Goal: Information Seeking & Learning: Learn about a topic

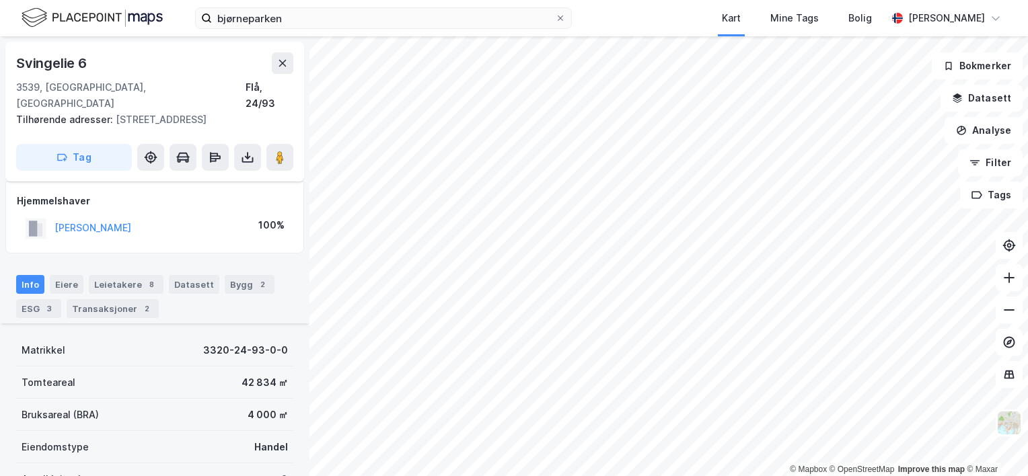
scroll to position [202, 0]
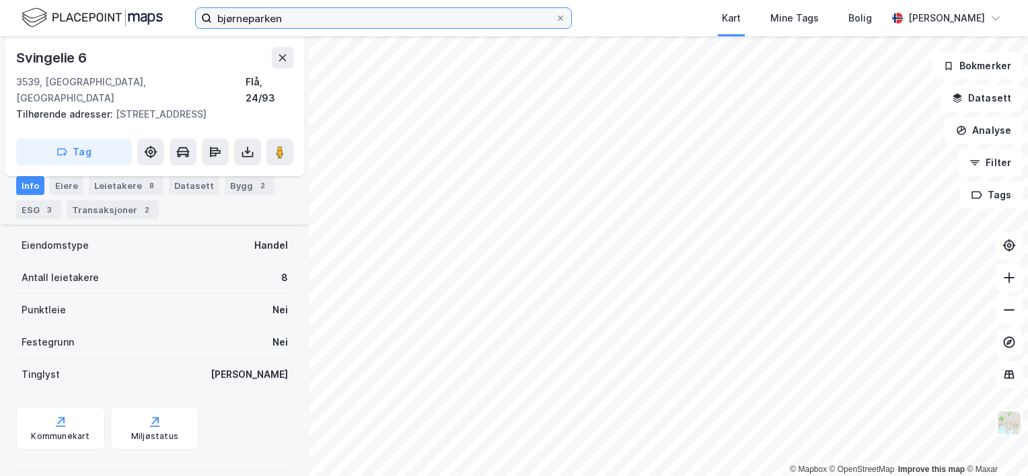
click at [299, 15] on input "bjørneparken" at bounding box center [383, 18] width 343 height 20
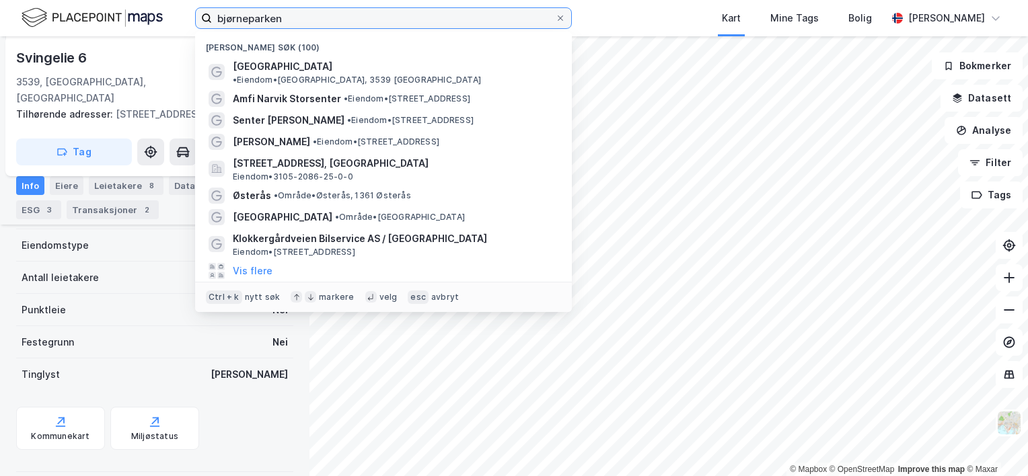
click at [265, 18] on input "bjørneparken" at bounding box center [383, 18] width 343 height 20
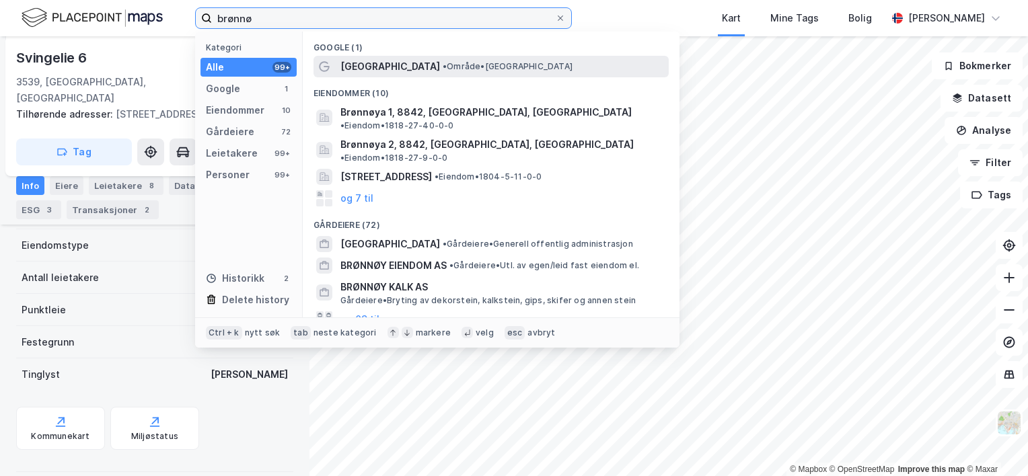
type input "brønnø"
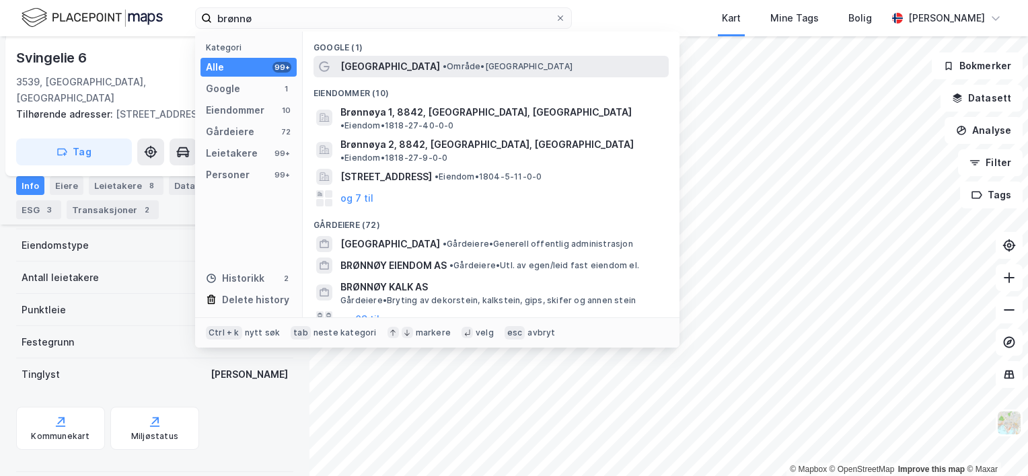
click at [422, 59] on div "[GEOGRAPHIC_DATA] • Område • [GEOGRAPHIC_DATA]" at bounding box center [502, 67] width 325 height 16
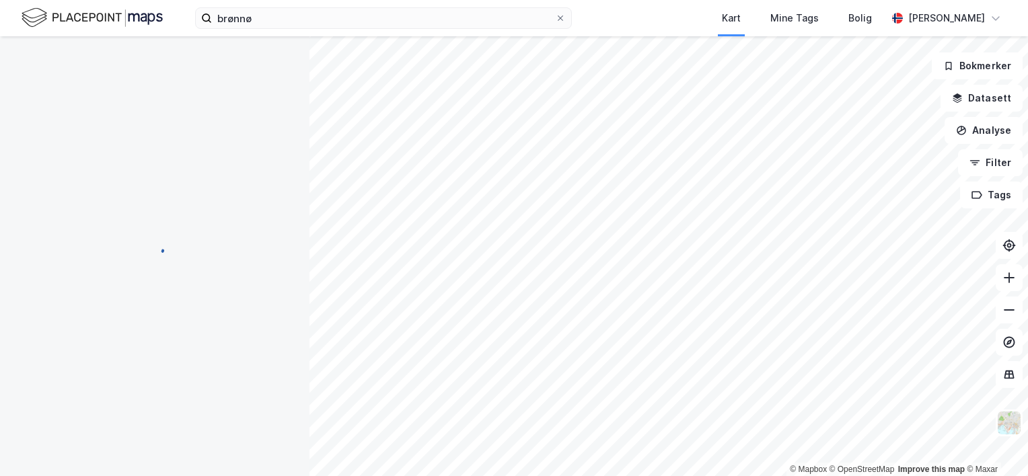
scroll to position [202, 0]
